Goal: Task Accomplishment & Management: Use online tool/utility

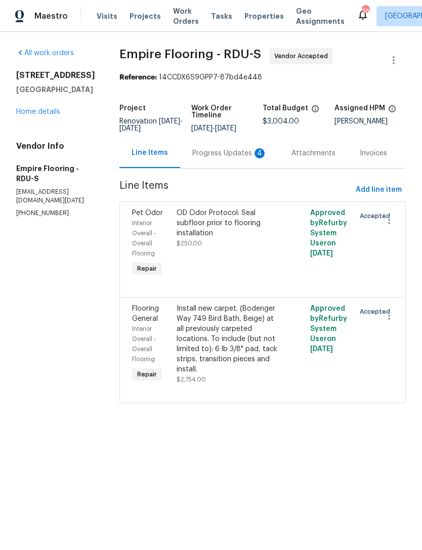
click at [222, 159] on div "Progress Updates 4" at bounding box center [229, 153] width 75 height 10
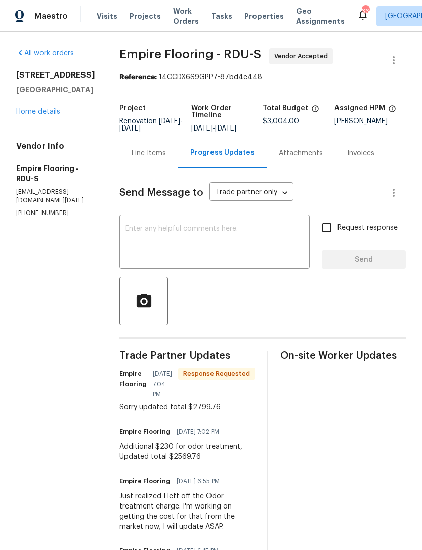
click at [166, 159] on div "Line Items" at bounding box center [149, 153] width 34 height 10
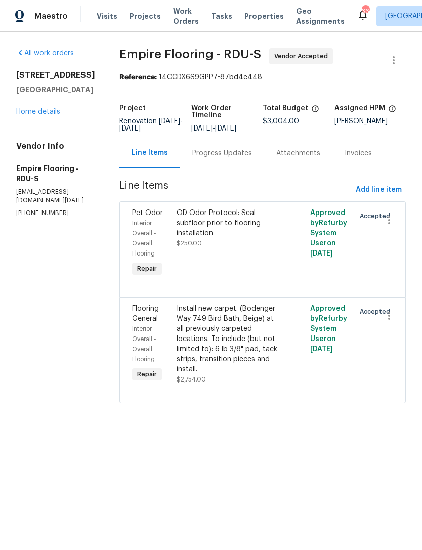
click at [230, 159] on div "Progress Updates" at bounding box center [222, 153] width 60 height 10
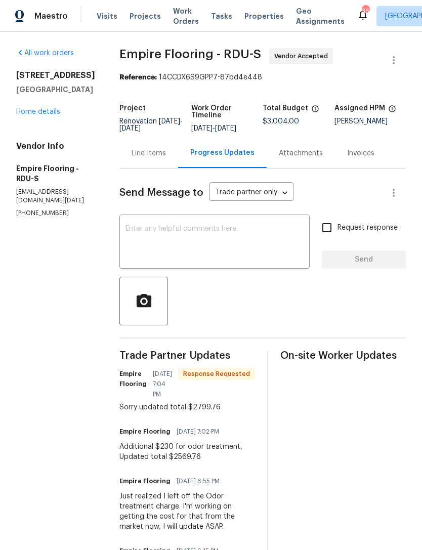
click at [43, 115] on link "Home details" at bounding box center [38, 111] width 44 height 7
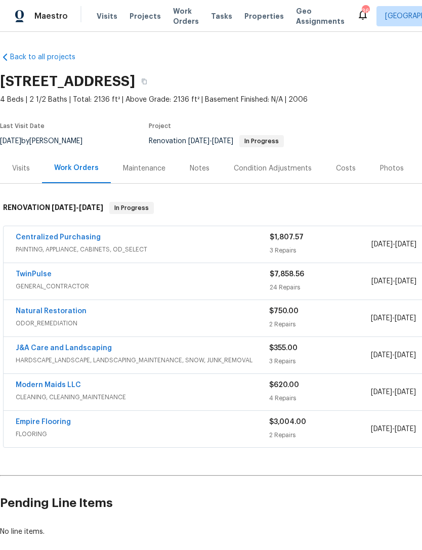
click at [56, 421] on link "Empire Flooring" at bounding box center [43, 422] width 55 height 7
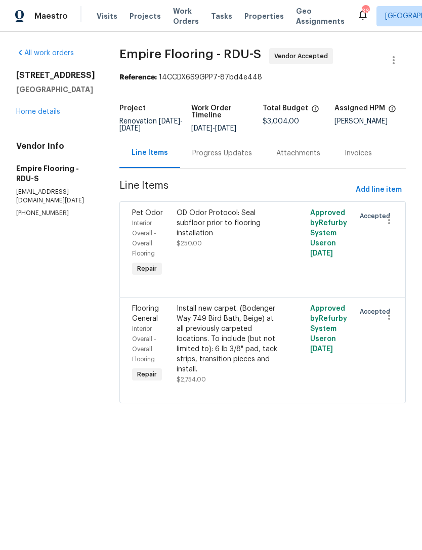
click at [227, 338] on div "Install new carpet. (Bodenger Way 749 Bird Bath, Beige) at all previously carpe…" at bounding box center [229, 339] width 105 height 71
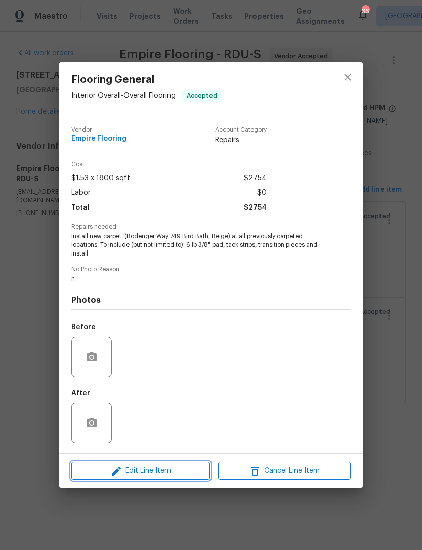
click at [147, 469] on span "Edit Line Item" at bounding box center [140, 471] width 133 height 13
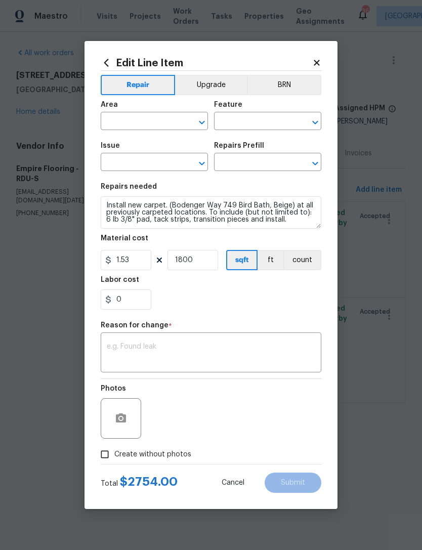
type input "Interior Overall"
type input "Overall Flooring"
type input "Flooring General"
type input "Carpet LVL 1 - Bodenger Way (Beige) $1.28"
click at [196, 259] on input "1800" at bounding box center [193, 260] width 51 height 20
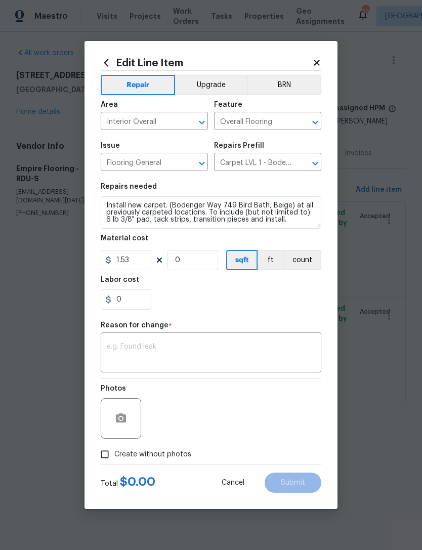
click at [302, 261] on button "count" at bounding box center [303, 260] width 38 height 20
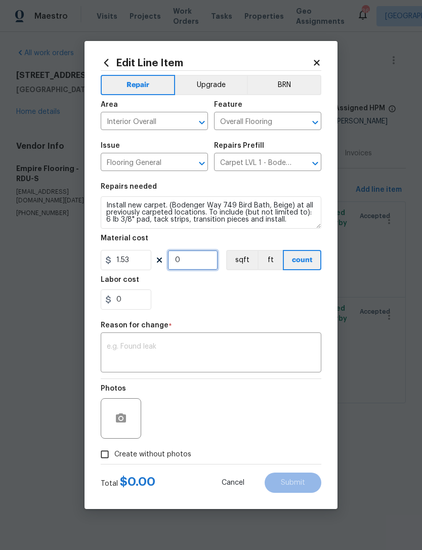
click at [197, 260] on input "0" at bounding box center [193, 260] width 51 height 20
type input "1"
click at [124, 258] on input "1.53" at bounding box center [126, 260] width 51 height 20
click at [133, 265] on input "1.53" at bounding box center [126, 260] width 51 height 20
click at [133, 264] on input "1.53" at bounding box center [126, 260] width 51 height 20
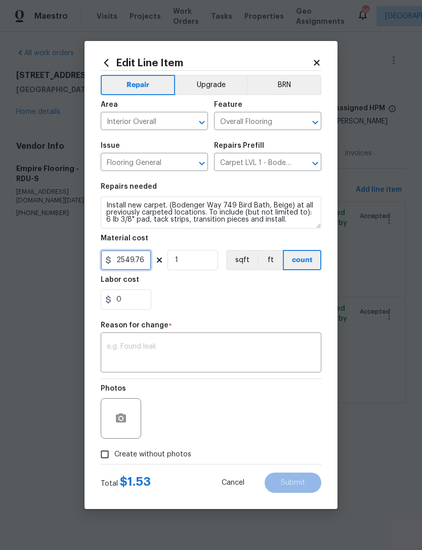
type input "2549.76"
click at [201, 290] on div "Labor cost" at bounding box center [211, 282] width 221 height 13
click at [154, 352] on textarea at bounding box center [211, 353] width 209 height 21
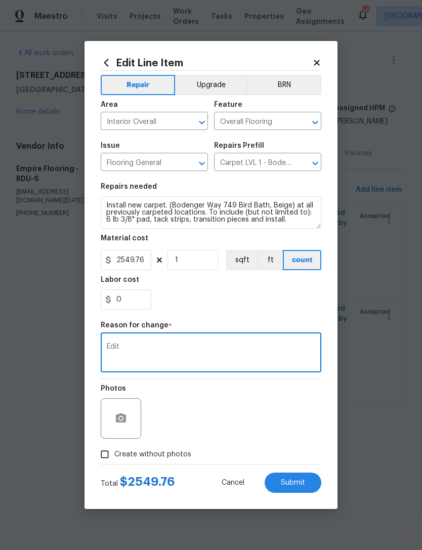
type textarea "Edit"
click at [196, 297] on div "0" at bounding box center [211, 300] width 221 height 20
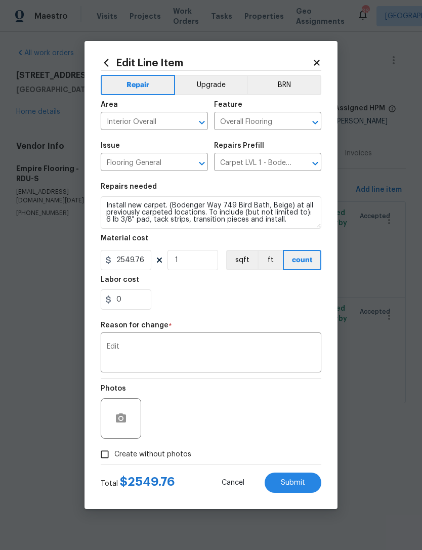
click at [109, 454] on input "Create without photos" at bounding box center [104, 454] width 19 height 19
checkbox input "true"
click at [284, 481] on span "Submit" at bounding box center [293, 484] width 24 height 8
type input "1800"
type input "1.53"
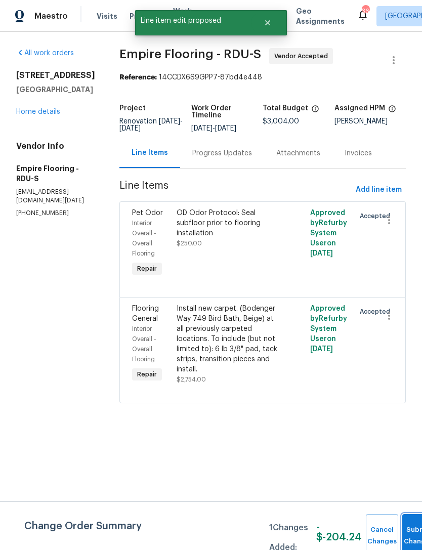
click at [403, 528] on button "Submit Changes" at bounding box center [419, 537] width 32 height 44
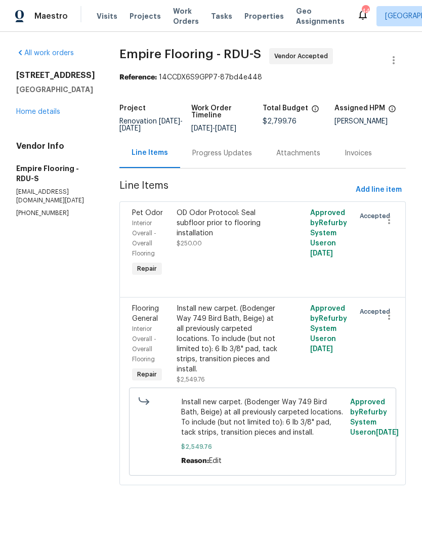
click at [150, 155] on div "Line Items" at bounding box center [150, 153] width 36 height 10
click at [239, 159] on div "Progress Updates" at bounding box center [222, 153] width 60 height 10
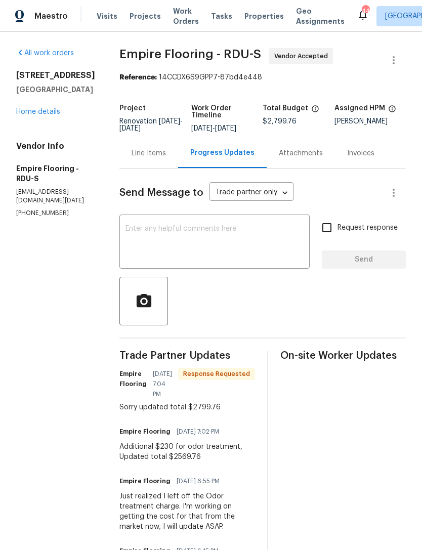
click at [169, 234] on textarea at bounding box center [215, 242] width 178 height 35
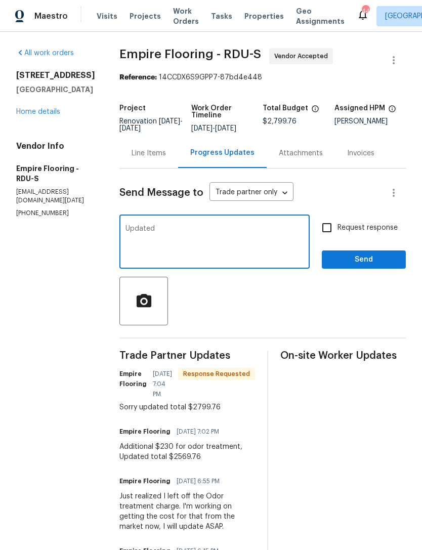
type textarea "Updated"
click at [358, 266] on span "Send" at bounding box center [364, 260] width 68 height 13
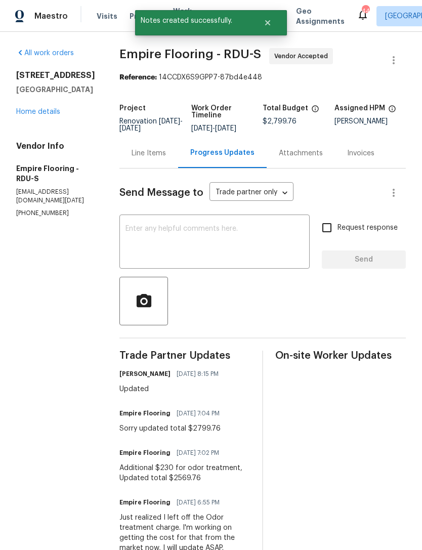
click at [49, 112] on link "Home details" at bounding box center [38, 111] width 44 height 7
